Goal: Check status

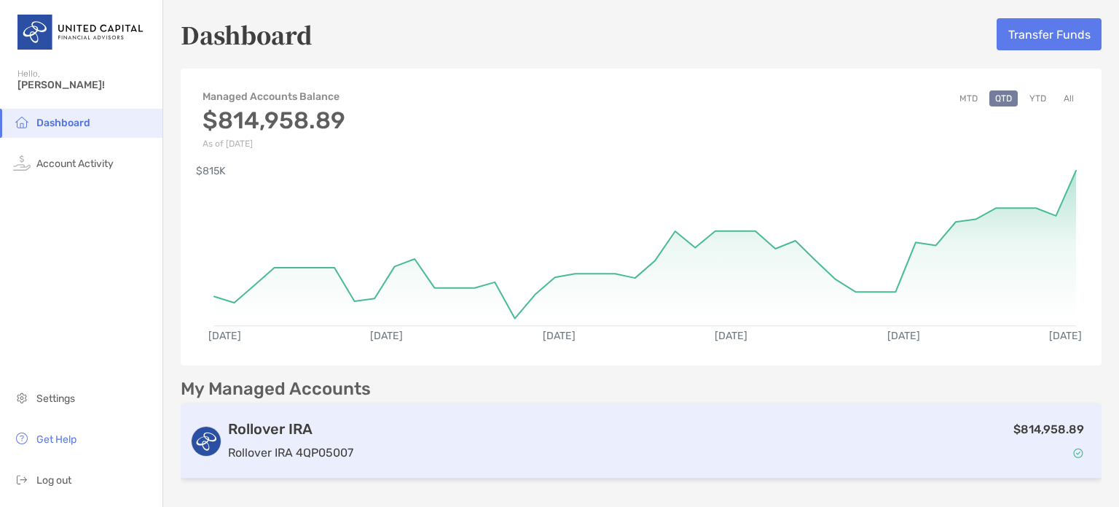
click at [487, 431] on div "$814,958.89" at bounding box center [726, 441] width 734 height 42
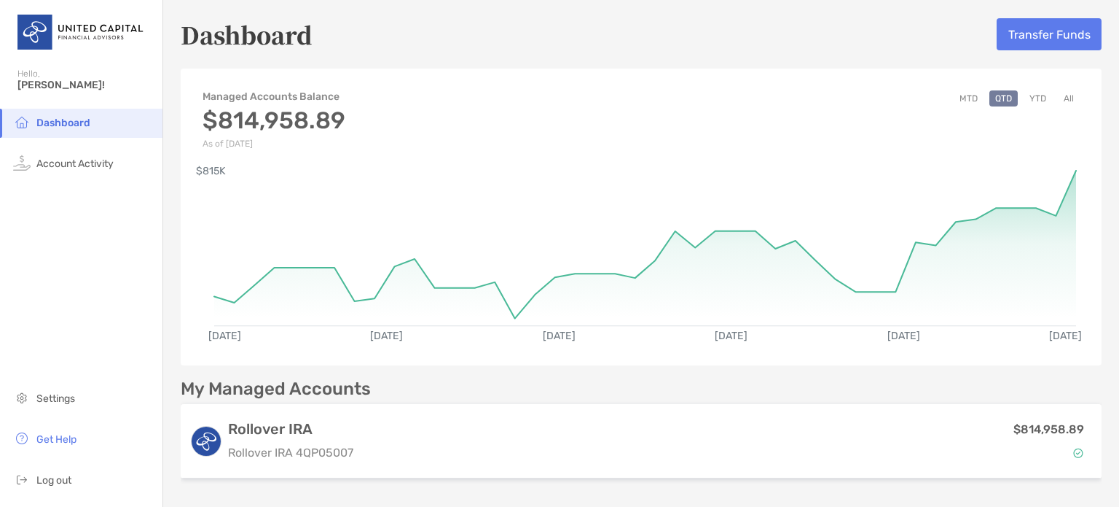
click at [751, 127] on div "Managed Accounts Balance $814,958.89 As of [DATE] MTD QTD YTD All" at bounding box center [641, 112] width 921 height 73
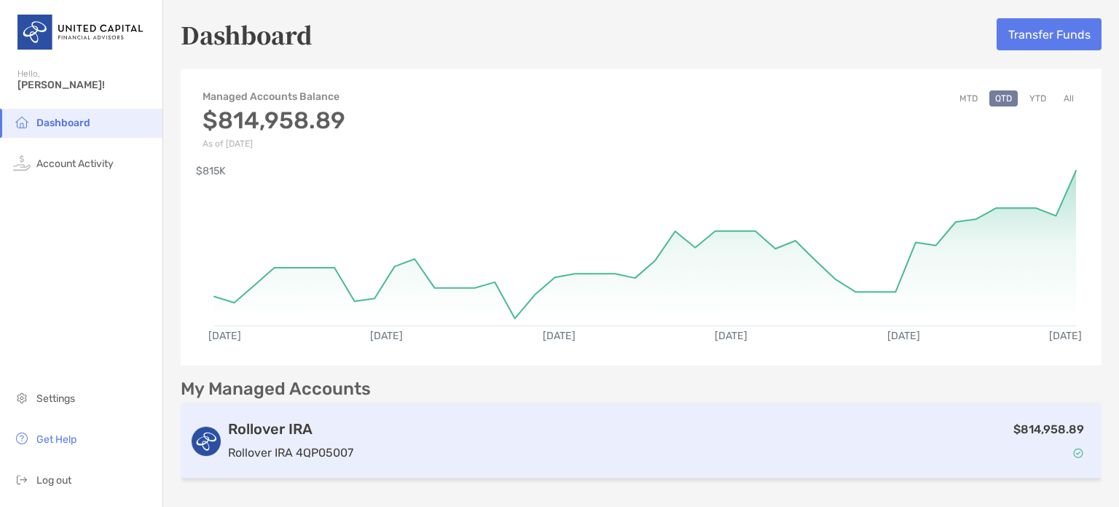
click at [293, 429] on h3 "Rollover IRA" at bounding box center [290, 428] width 125 height 17
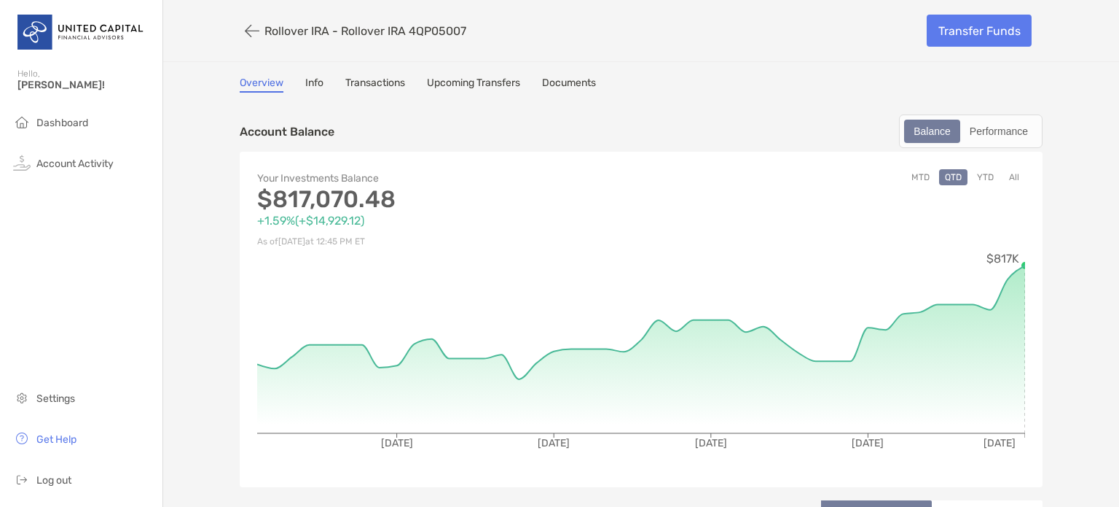
click at [982, 175] on button "YTD" at bounding box center [986, 177] width 28 height 16
